Goal: Task Accomplishment & Management: Use online tool/utility

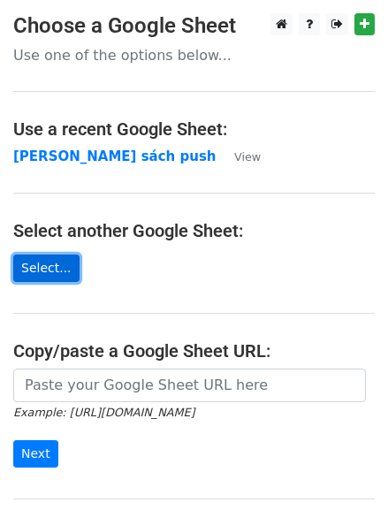
click at [55, 260] on link "Select..." at bounding box center [46, 268] width 66 height 27
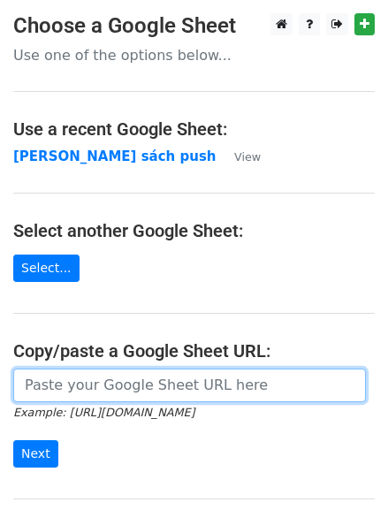
click at [98, 384] on input "url" at bounding box center [189, 386] width 353 height 34
paste input "https://docs.google.com/spreadsheets/d/1QkNUGlvJxKqLW0kgfuoEAA_2WH2xDW0K7cdbpV0…"
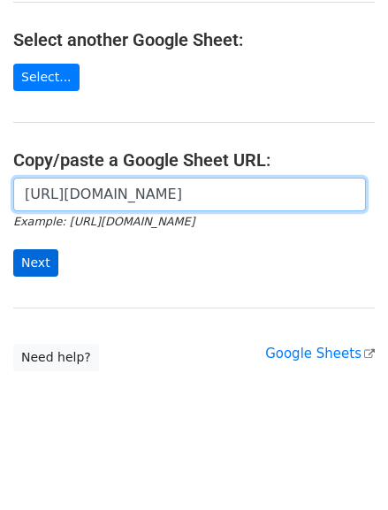
type input "https://docs.google.com/spreadsheets/d/1QkNUGlvJxKqLW0kgfuoEAA_2WH2xDW0K7cdbpV0…"
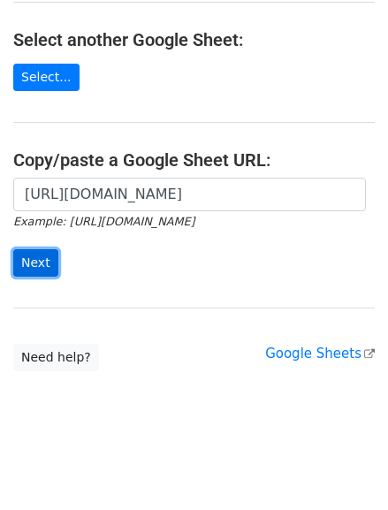
click at [47, 268] on input "Next" at bounding box center [35, 262] width 45 height 27
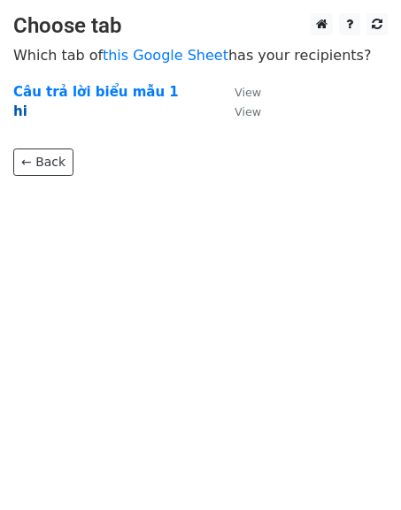
click at [18, 111] on strong "hi" at bounding box center [20, 111] width 14 height 16
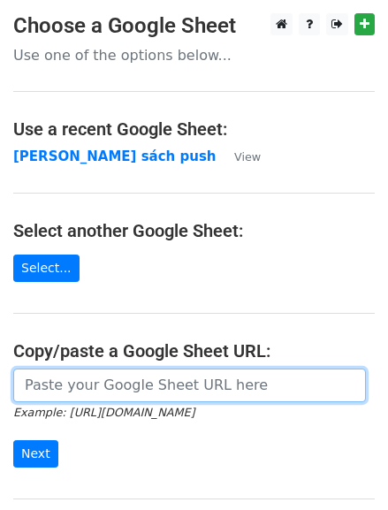
click at [126, 369] on input "url" at bounding box center [189, 386] width 353 height 34
click at [104, 374] on input "url" at bounding box center [189, 386] width 353 height 34
paste input "https://docs.google.com/spreadsheets/d/1QkNUGlvJxKqLW0kgfuoEAA_2WH2xDW0K7cdbpV0…"
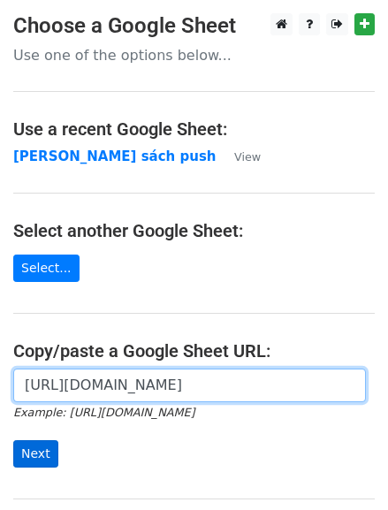
type input "https://docs.google.com/spreadsheets/d/1QkNUGlvJxKqLW0kgfuoEAA_2WH2xDW0K7cdbpV0…"
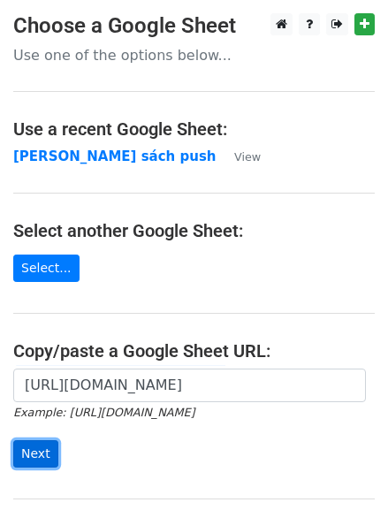
click at [36, 454] on input "Next" at bounding box center [35, 453] width 45 height 27
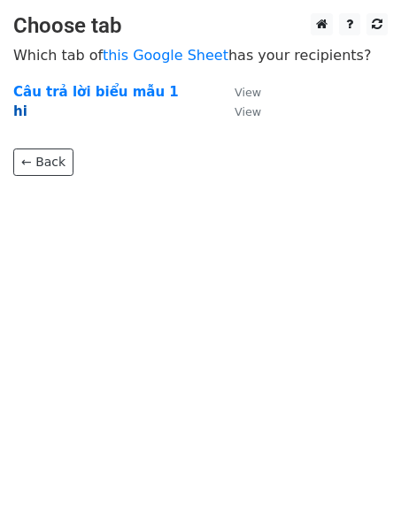
click at [17, 112] on strong "hi" at bounding box center [20, 111] width 14 height 16
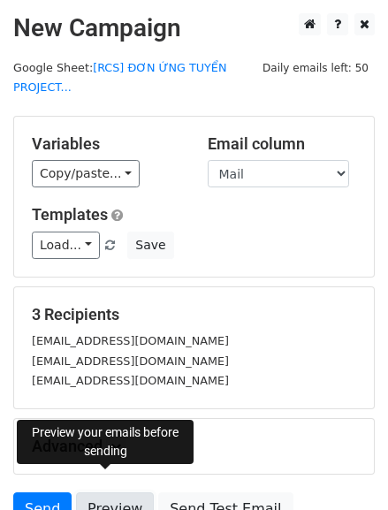
click at [76, 493] on link "Preview" at bounding box center [115, 510] width 78 height 34
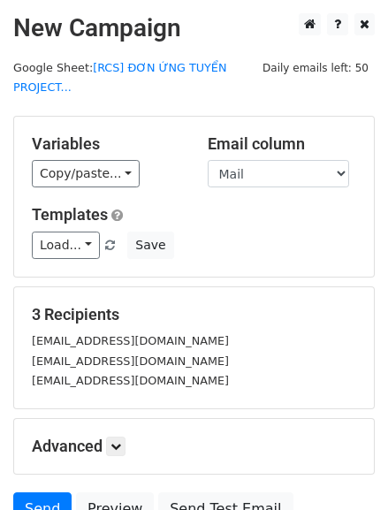
click at [142, 305] on div "3 Recipients [EMAIL_ADDRESS][DOMAIN_NAME] [EMAIL_ADDRESS][DOMAIN_NAME] [DOMAIN_…" at bounding box center [194, 348] width 325 height 86
click at [117, 493] on link "Preview" at bounding box center [115, 510] width 78 height 34
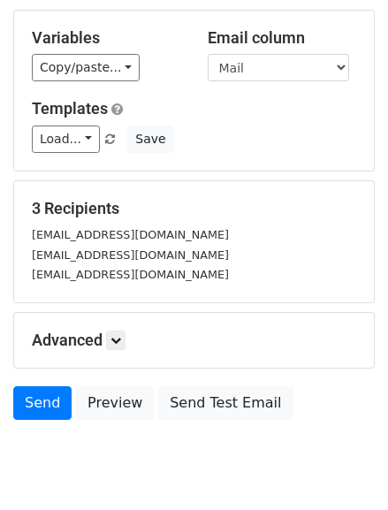
scroll to position [106, 0]
click at [133, 248] on small "[EMAIL_ADDRESS][DOMAIN_NAME]" at bounding box center [130, 254] width 197 height 13
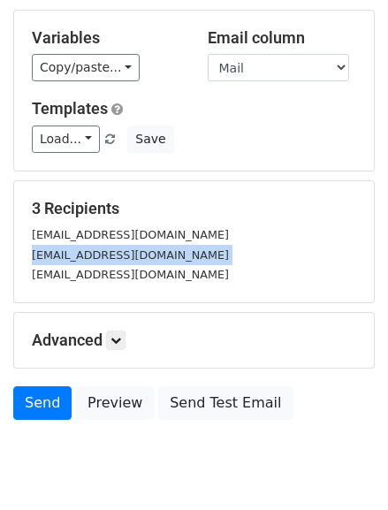
click at [133, 248] on small "[EMAIL_ADDRESS][DOMAIN_NAME]" at bounding box center [130, 254] width 197 height 13
click at [187, 268] on small "[EMAIL_ADDRESS][DOMAIN_NAME]" at bounding box center [130, 274] width 197 height 13
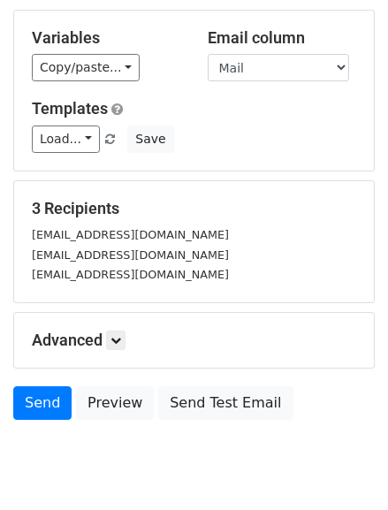
click at [88, 143] on div "Variables Copy/paste... {{Mail}} {{{{Tên}}}} Email column Mail {{Tên}} Template…" at bounding box center [194, 91] width 360 height 160
click at [80, 127] on link "Load..." at bounding box center [66, 139] width 68 height 27
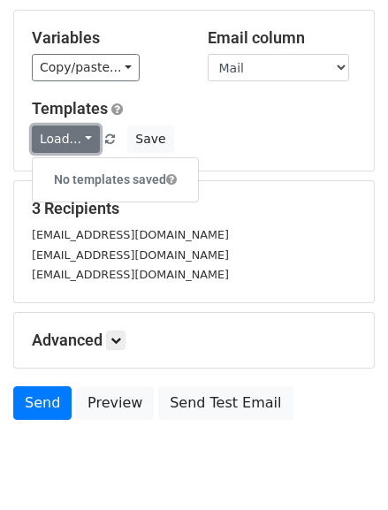
click at [80, 127] on link "Load..." at bounding box center [66, 139] width 68 height 27
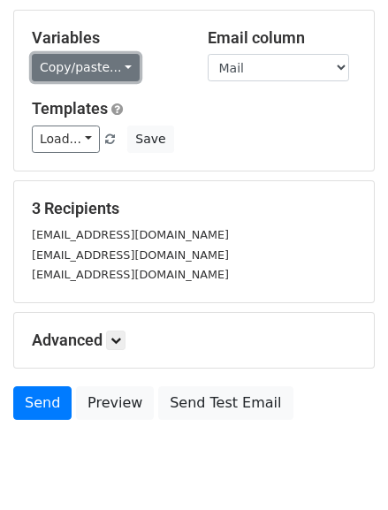
click at [112, 57] on link "Copy/paste..." at bounding box center [86, 67] width 108 height 27
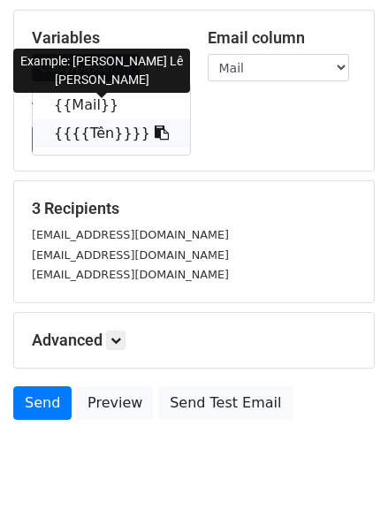
click at [93, 121] on link "{{{{Tên}}}}" at bounding box center [111, 133] width 157 height 28
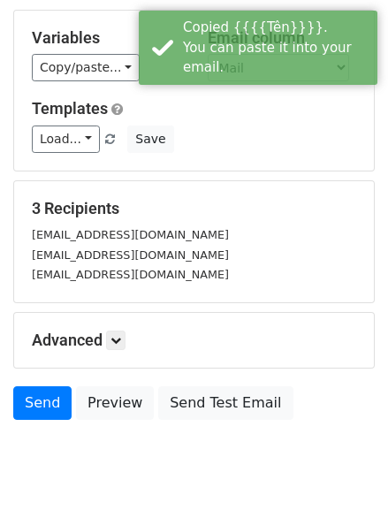
click at [202, 134] on div "Variables Copy/paste... {{Mail}} {{{{Tên}}}} Email column Mail {{Tên}} Template…" at bounding box center [194, 91] width 360 height 160
click at [204, 181] on div "3 Recipients [EMAIL_ADDRESS][DOMAIN_NAME] [EMAIL_ADDRESS][DOMAIN_NAME] [DOMAIN_…" at bounding box center [194, 241] width 360 height 121
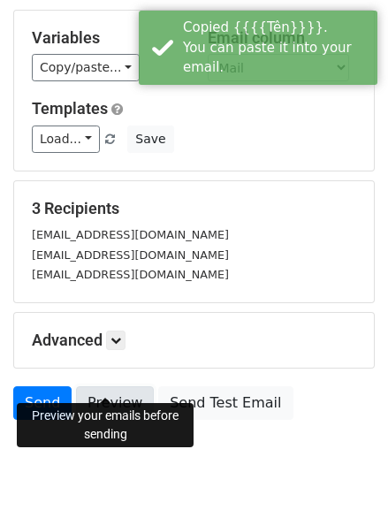
click at [113, 386] on link "Preview" at bounding box center [115, 403] width 78 height 34
